Goal: Transaction & Acquisition: Purchase product/service

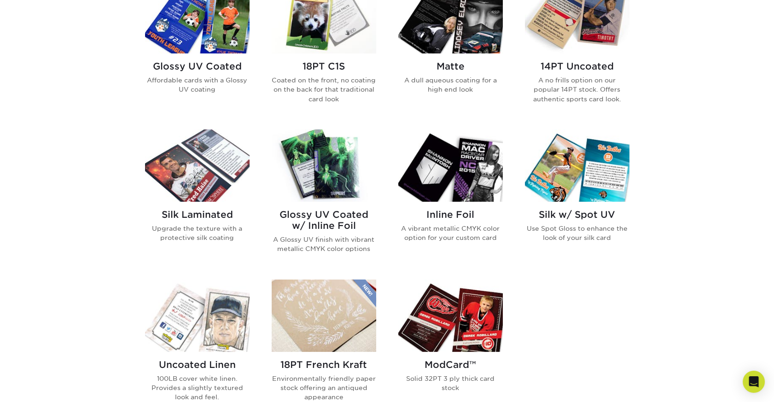
scroll to position [486, 0]
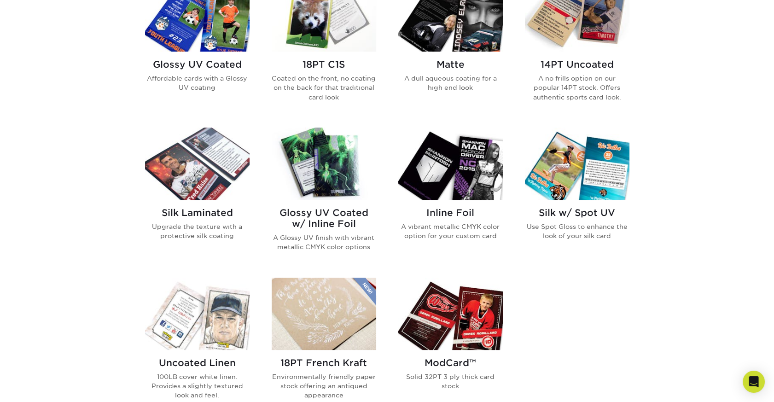
click at [438, 52] on img at bounding box center [450, 15] width 105 height 72
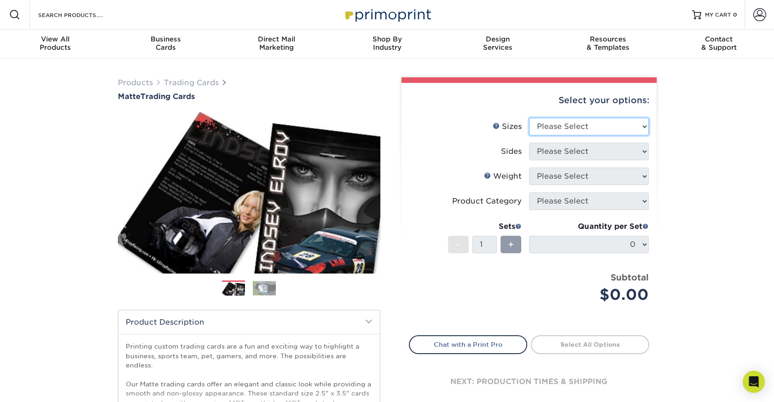
click at [637, 135] on select "Please Select 2.5" x 3.5"" at bounding box center [589, 126] width 120 height 17
select select "2.50x3.50"
click at [529, 135] on select "Please Select 2.5" x 3.5"" at bounding box center [589, 126] width 120 height 17
click at [641, 160] on select "Please Select Print Both Sides Print Front Only" at bounding box center [589, 151] width 120 height 17
select select "13abbda7-1d64-4f25-8bb2-c179b224825d"
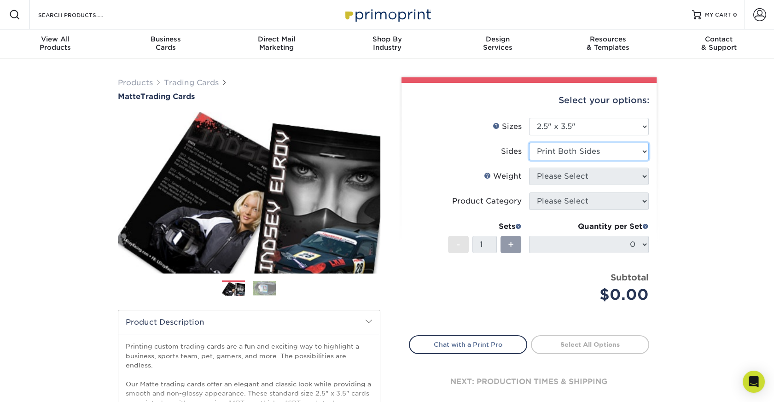
click at [529, 160] on select "Please Select Print Both Sides Print Front Only" at bounding box center [589, 151] width 120 height 17
click at [639, 185] on select "Please Select 16PT 14PT" at bounding box center [589, 176] width 120 height 17
select select "16PT"
click at [529, 185] on select "Please Select 16PT 14PT" at bounding box center [589, 176] width 120 height 17
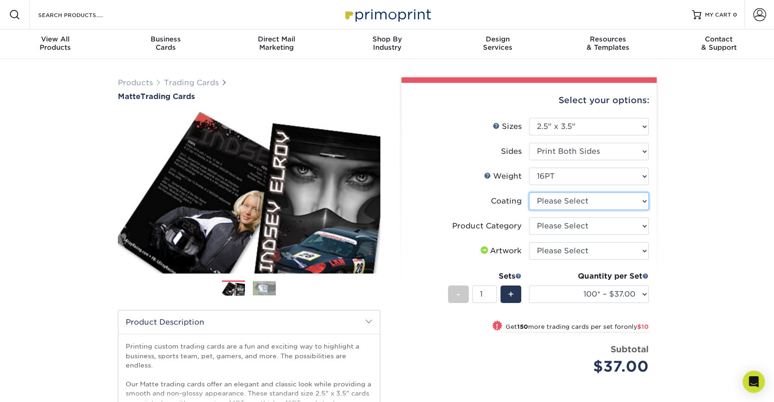
click at [637, 210] on select at bounding box center [589, 200] width 120 height 17
select select "121bb7b5-3b4d-429f-bd8d-bbf80e953313"
click at [529, 210] on select at bounding box center [589, 200] width 120 height 17
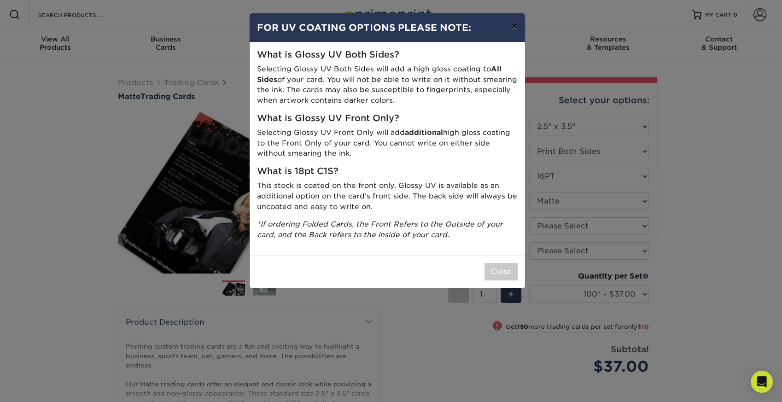
click at [510, 31] on button "×" at bounding box center [513, 26] width 21 height 26
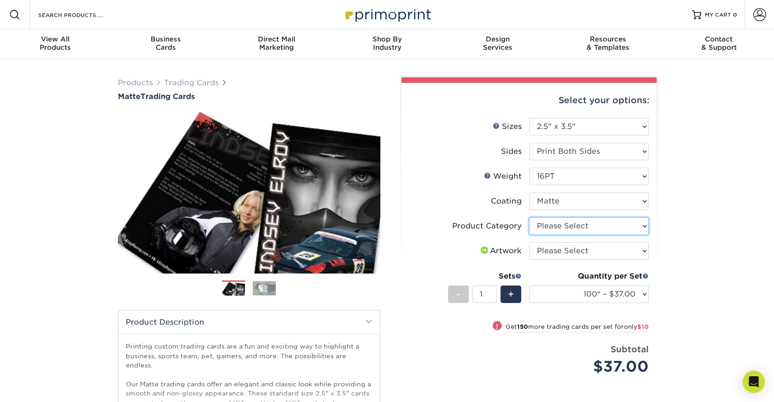
click at [641, 235] on select "Please Select Trading Cards" at bounding box center [589, 225] width 120 height 17
select select "c2f9bce9-36c2-409d-b101-c29d9d031e18"
click at [529, 235] on select "Please Select Trading Cards" at bounding box center [589, 225] width 120 height 17
click at [639, 260] on select "Please Select I will upload files I need a design - $100" at bounding box center [589, 250] width 120 height 17
select select "upload"
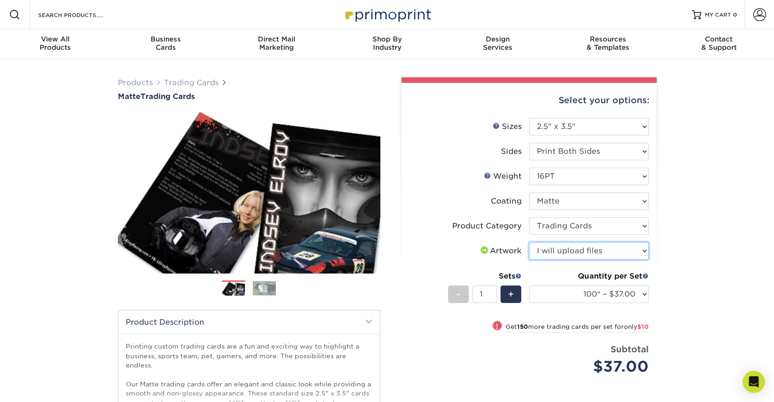
click at [529, 260] on select "Please Select I will upload files I need a design - $100" at bounding box center [589, 250] width 120 height 17
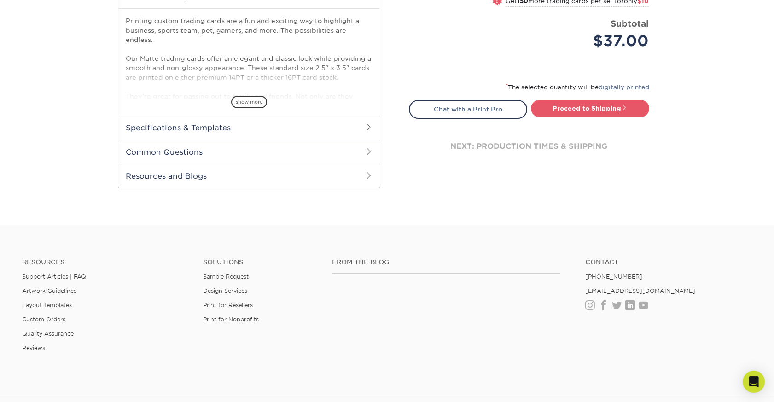
scroll to position [328, 0]
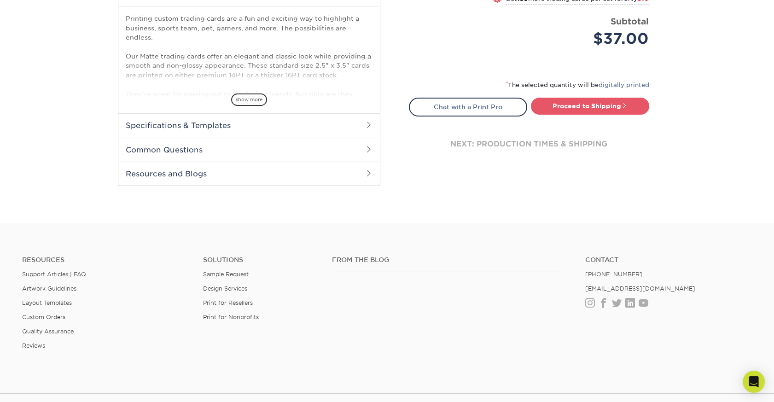
click at [369, 128] on span at bounding box center [368, 124] width 7 height 7
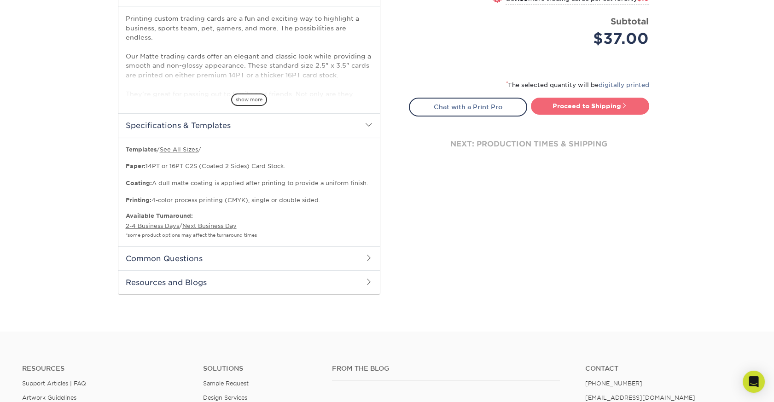
click at [565, 114] on link "Proceed to Shipping" at bounding box center [590, 106] width 118 height 17
type input "Set 1"
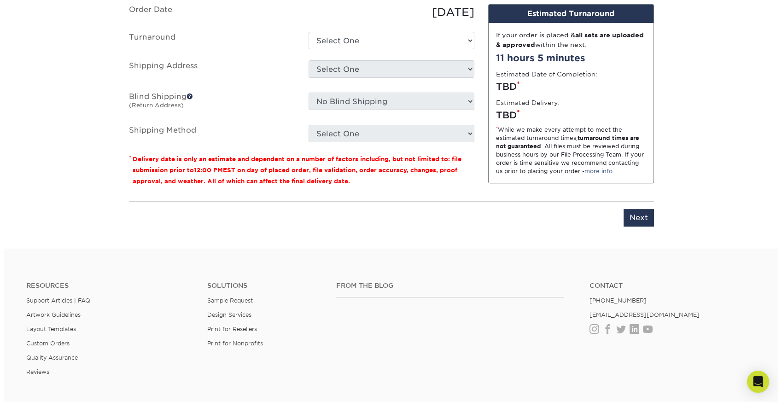
scroll to position [711, 0]
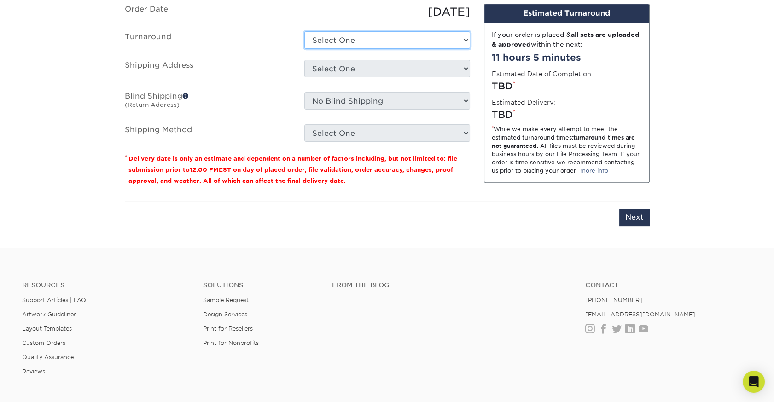
click at [462, 49] on select "Select One 2-4 Business Days 2 Day Next Business Day" at bounding box center [387, 39] width 166 height 17
select select "cbe91c23-2601-4968-aa0f-393d26c839b7"
click at [304, 49] on select "Select One 2-4 Business Days 2 Day Next Business Day" at bounding box center [387, 39] width 166 height 17
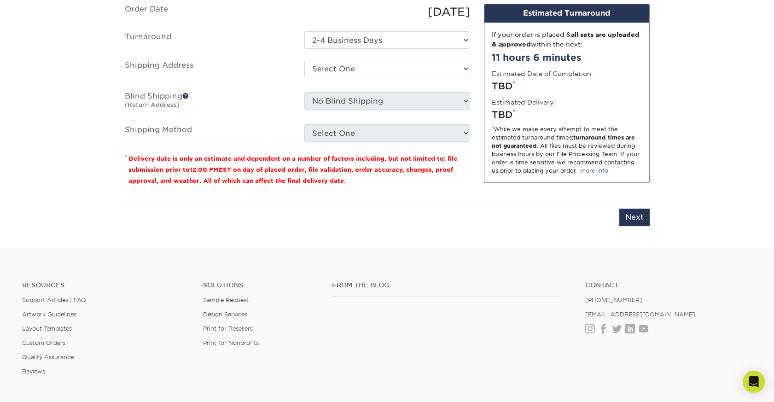
click at [470, 81] on div "Select One + Add New Address - Login" at bounding box center [387, 70] width 180 height 21
click at [461, 77] on select "Select One + Add New Address - Login" at bounding box center [387, 68] width 166 height 17
click at [415, 77] on select "Select One + Add New Address - Login" at bounding box center [387, 68] width 166 height 17
select select "newaddress"
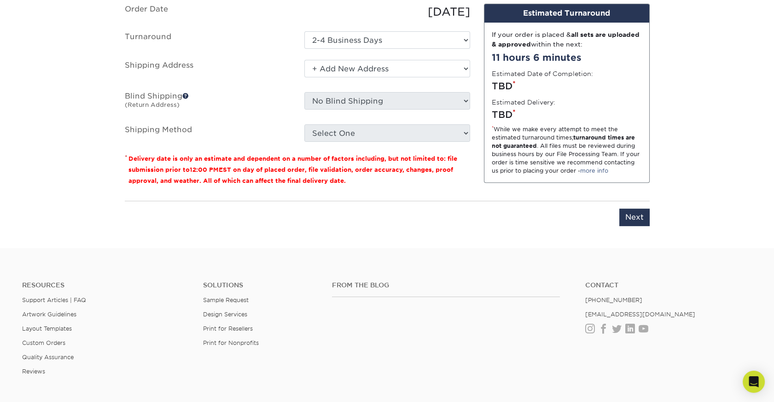
click at [304, 77] on select "Select One + Add New Address - Login" at bounding box center [387, 68] width 166 height 17
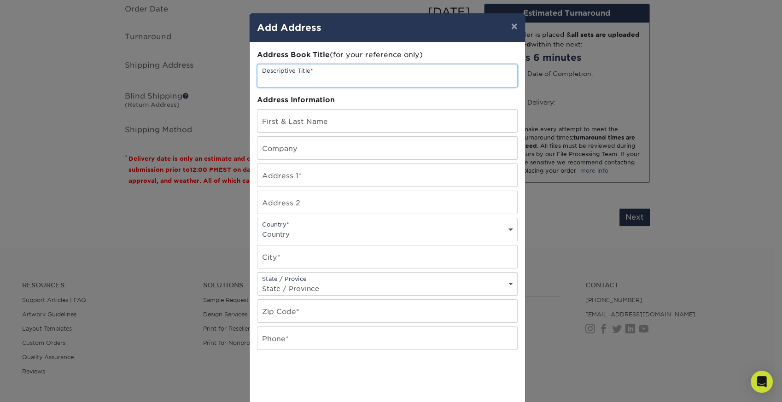
click at [352, 87] on input "text" at bounding box center [387, 75] width 260 height 23
type input "Krieger Cards"
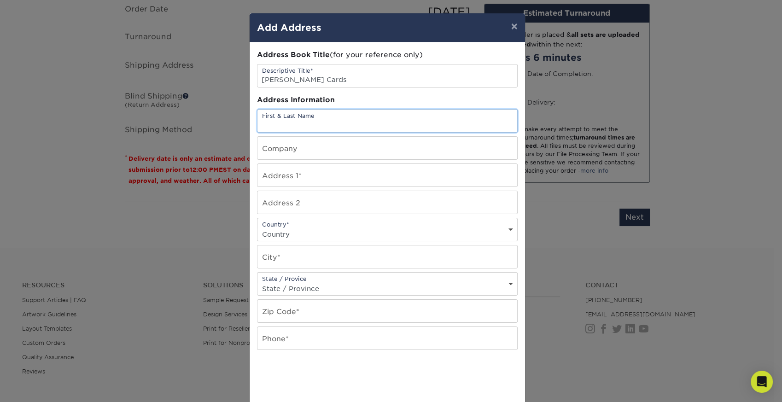
click at [341, 132] on input "text" at bounding box center [387, 121] width 260 height 23
type input "thomas vitorino"
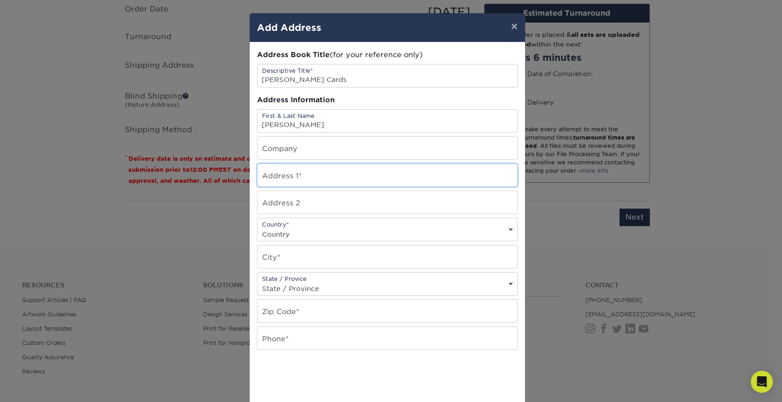
click at [296, 186] on input "text" at bounding box center [387, 175] width 260 height 23
type input "22 pheasant ridge place"
click at [503, 241] on select "Country United States Canada ----------------------------- Afghanistan Albania …" at bounding box center [387, 233] width 260 height 13
select select "US"
click at [257, 241] on select "Country United States Canada ----------------------------- Afghanistan Albania …" at bounding box center [387, 233] width 260 height 13
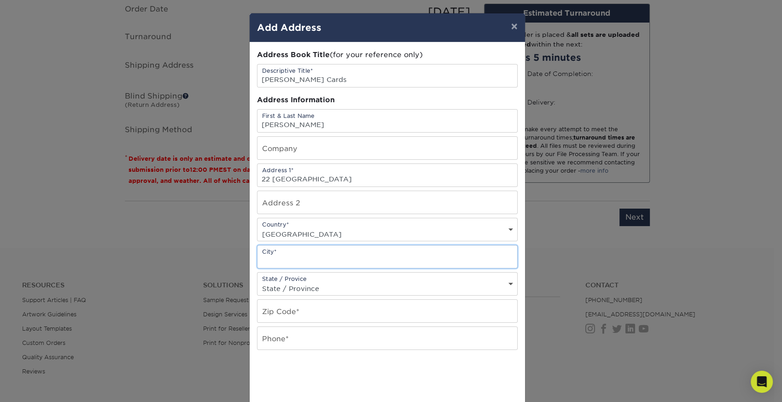
click at [302, 268] on input "text" at bounding box center [387, 256] width 260 height 23
type input "henderson"
click at [325, 295] on select "State / Province Alabama Alaska Arizona Arkansas California Colorado Connecticu…" at bounding box center [387, 288] width 260 height 13
select select "NV"
click at [257, 295] on select "State / Province Alabama Alaska Arizona Arkansas California Colorado Connecticu…" at bounding box center [387, 288] width 260 height 13
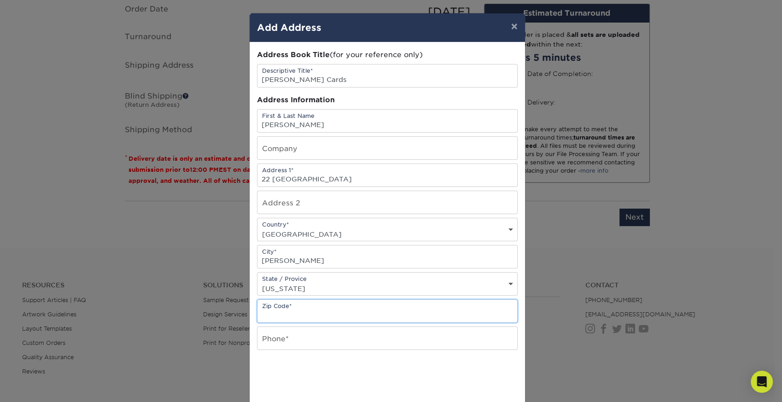
click at [321, 322] on input "text" at bounding box center [387, 311] width 260 height 23
type input "89014"
click at [306, 349] on input "text" at bounding box center [387, 338] width 260 height 23
type input "8182710507"
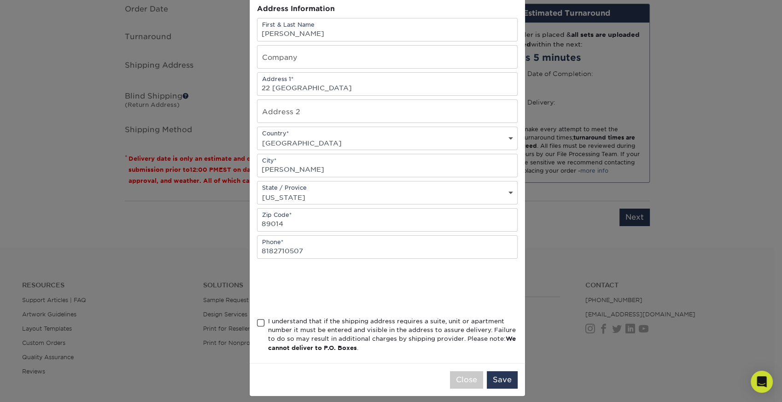
scroll to position [185, 0]
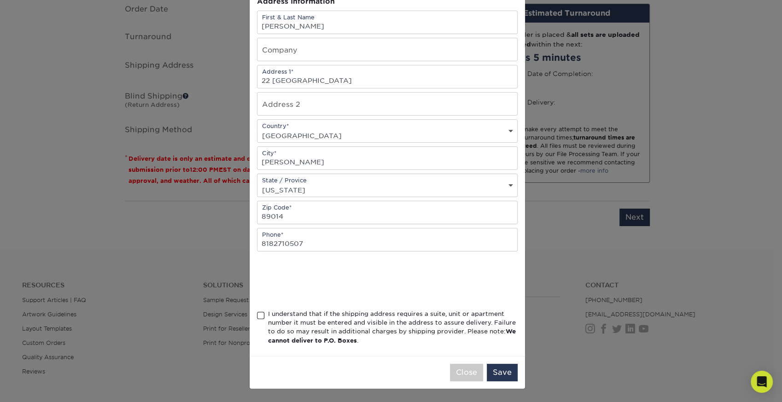
click at [257, 311] on span at bounding box center [261, 315] width 8 height 9
click at [0, 0] on input "I understand that if the shipping address requires a suite, unit or apartment n…" at bounding box center [0, 0] width 0 height 0
click at [492, 364] on button "Save" at bounding box center [502, 372] width 31 height 17
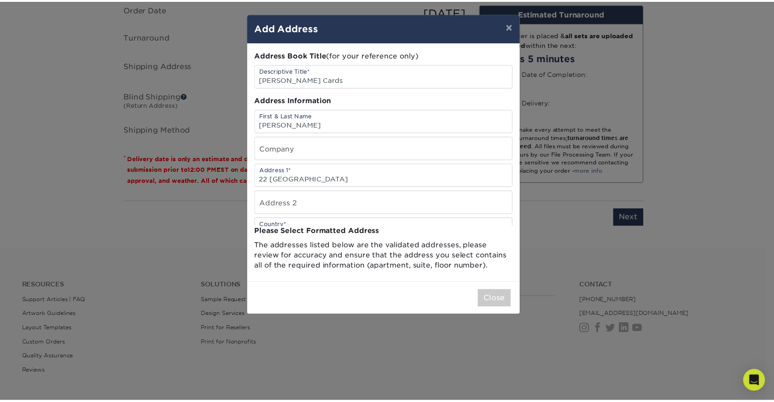
scroll to position [0, 0]
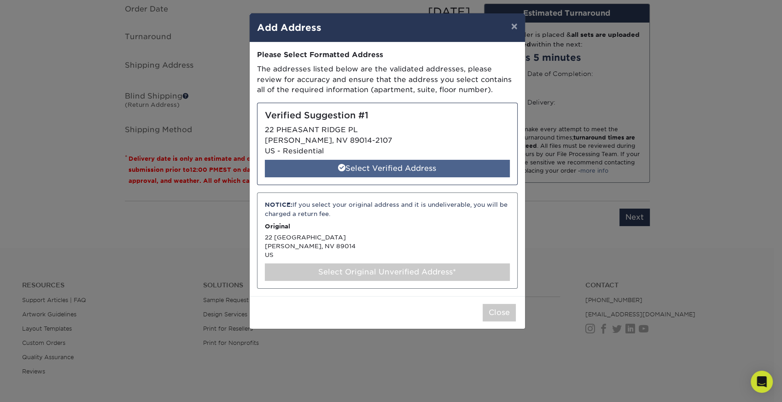
click at [370, 177] on div "Select Verified Address" at bounding box center [387, 168] width 245 height 17
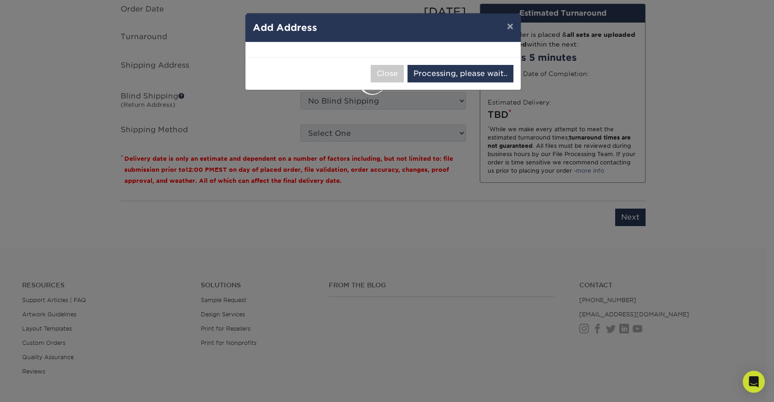
select select "286895"
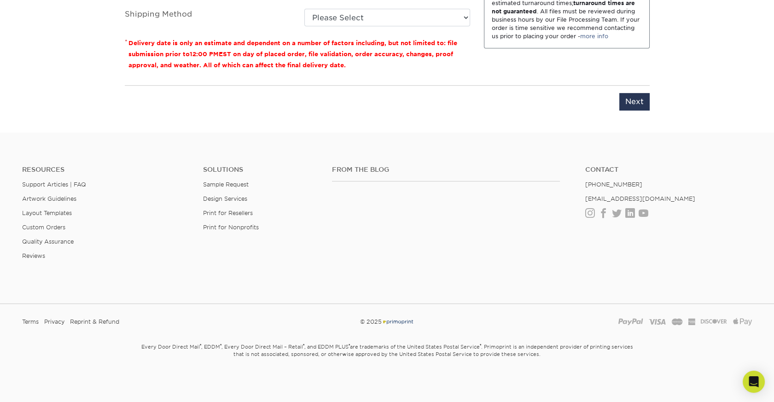
scroll to position [851, 0]
click at [460, 26] on select "Please Select 3 Day Shipping Service (+$17.83) Ground Shipping (+$18.04) 2 Day …" at bounding box center [387, 17] width 166 height 17
select select "12"
click at [304, 26] on select "Please Select 3 Day Shipping Service (+$17.83) Ground Shipping (+$18.04) 2 Day …" at bounding box center [387, 17] width 166 height 17
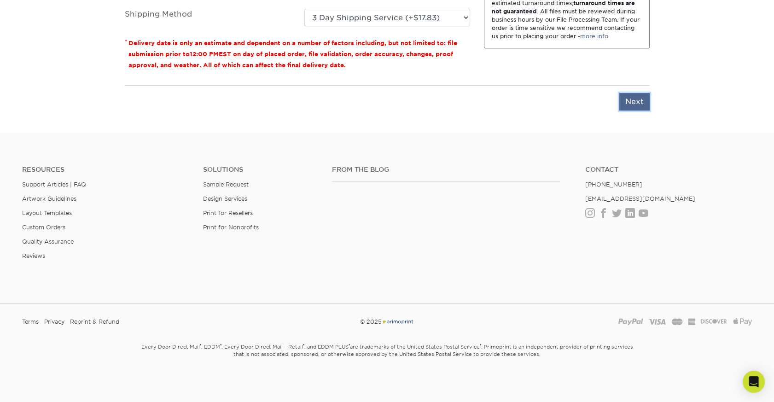
click at [643, 110] on input "Next" at bounding box center [634, 101] width 30 height 17
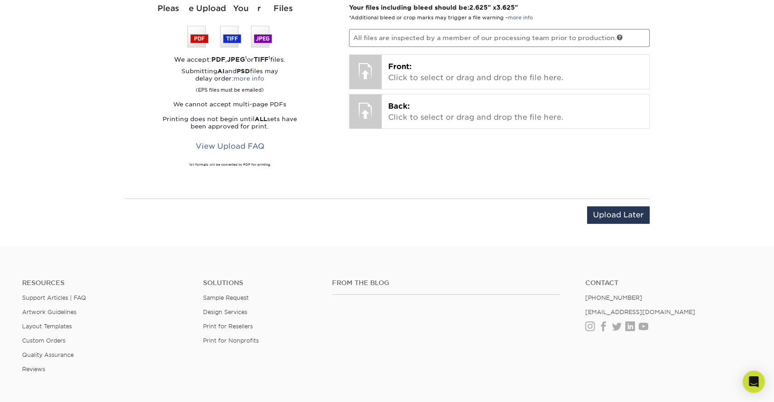
scroll to position [712, 0]
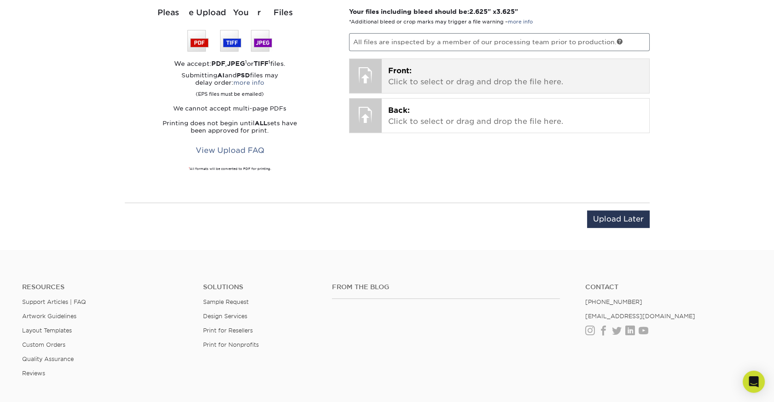
click at [427, 87] on p "Front: Click to select or drag and drop the file here." at bounding box center [515, 76] width 255 height 22
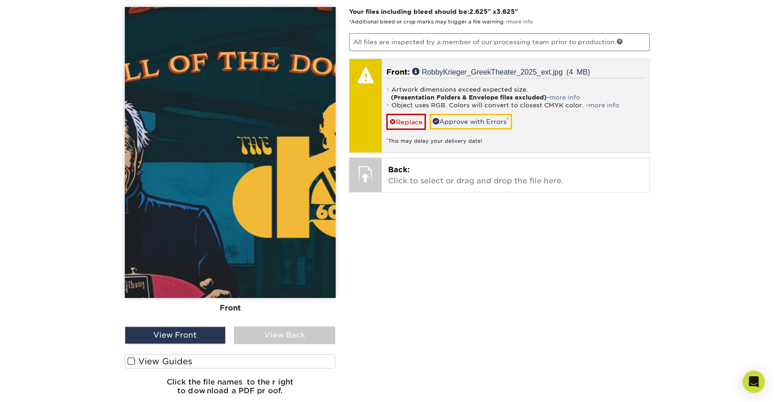
click at [532, 145] on div "Artwork dimensions exceed expected size. (Presentation Folders & Envelope files…" at bounding box center [515, 111] width 258 height 67
click at [418, 130] on link "Replace" at bounding box center [406, 122] width 40 height 16
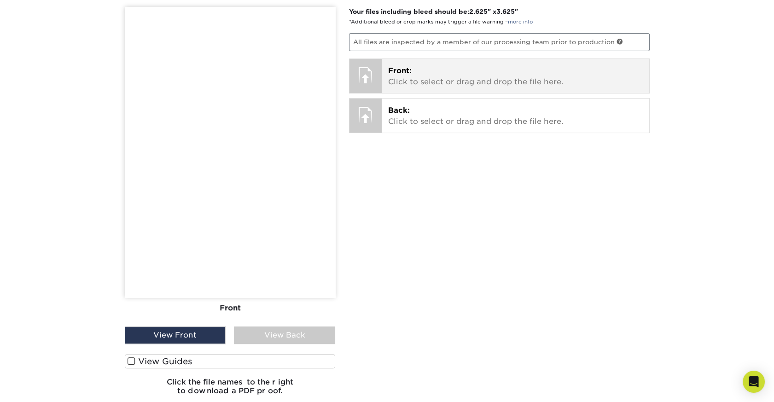
click at [398, 87] on p "Front: Click to select or drag and drop the file here." at bounding box center [515, 76] width 255 height 22
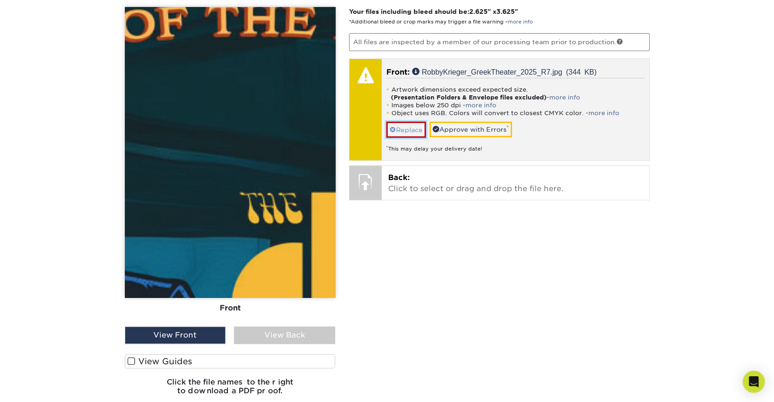
click at [424, 138] on link "Replace" at bounding box center [406, 130] width 40 height 16
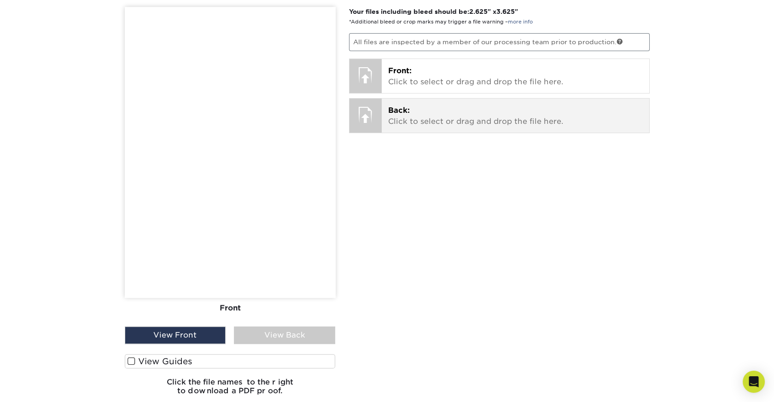
click at [457, 127] on p "Back: Click to select or drag and drop the file here." at bounding box center [515, 116] width 255 height 22
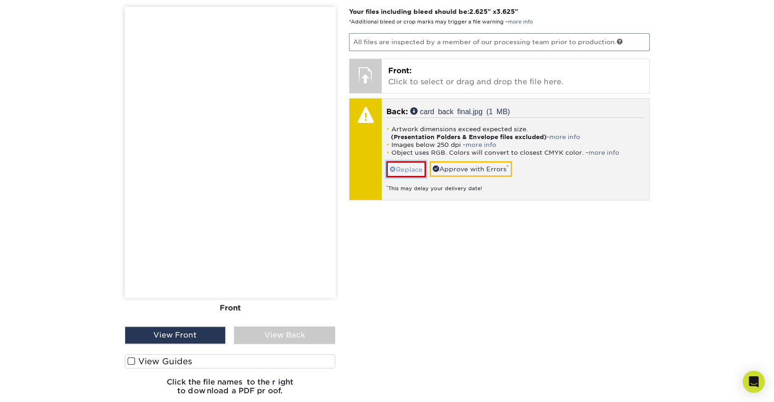
click at [418, 177] on link "Replace" at bounding box center [406, 169] width 40 height 16
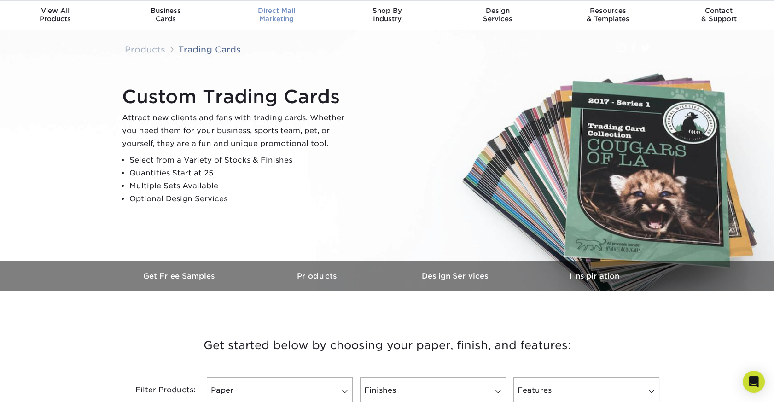
scroll to position [18, 0]
